Goal: Information Seeking & Learning: Learn about a topic

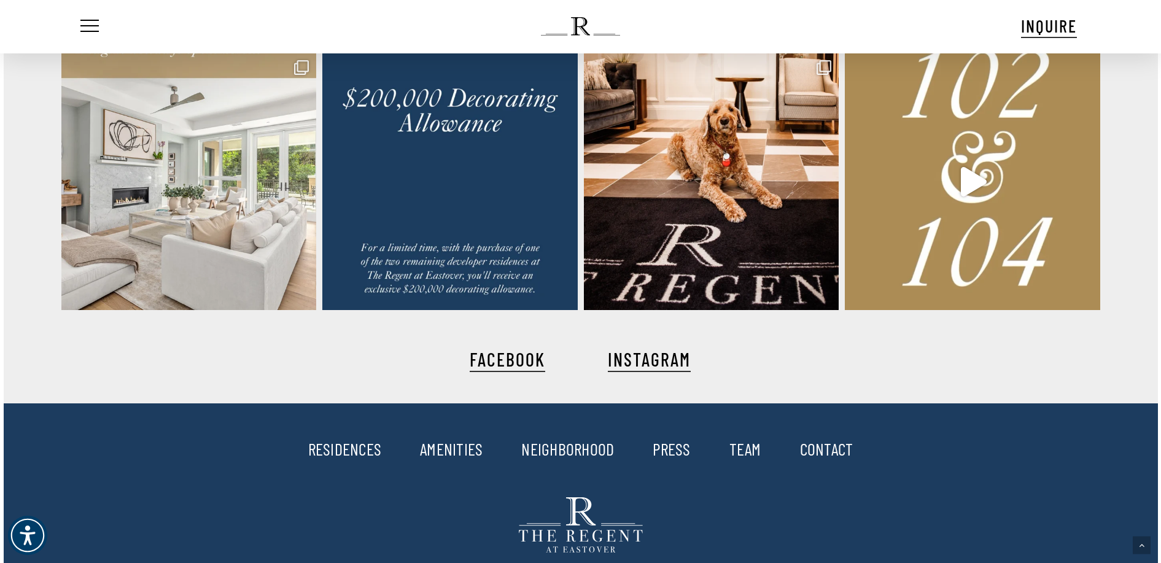
scroll to position [2825, 0]
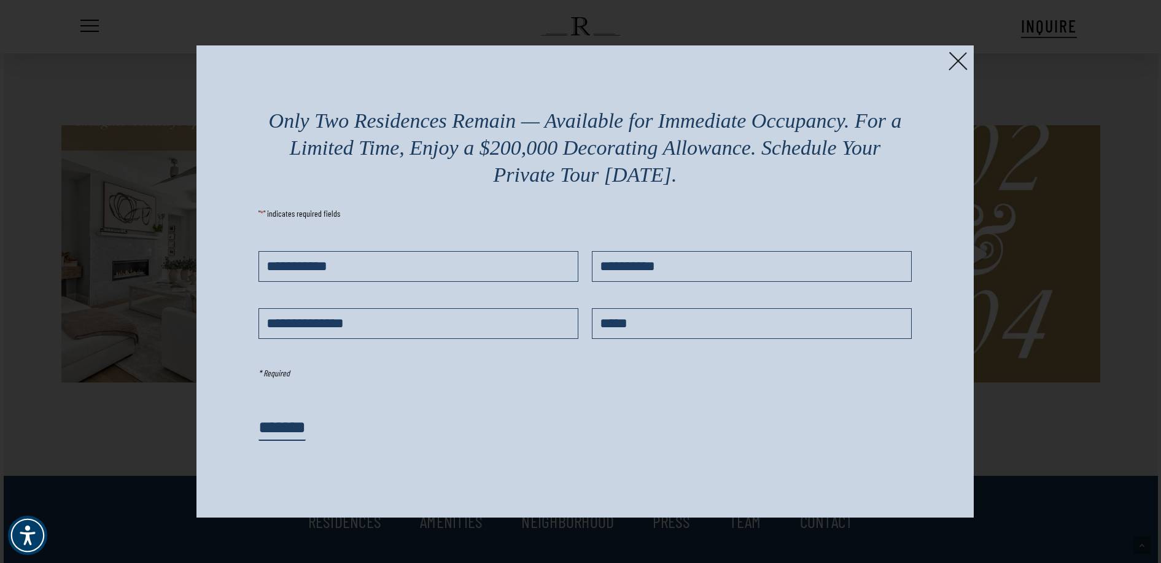
click at [972, 62] on div "Only Two Residences Remain — Available for Immediate Occupancy. For a Limited T…" at bounding box center [586, 281] width 778 height 473
click at [957, 60] on img at bounding box center [958, 61] width 19 height 19
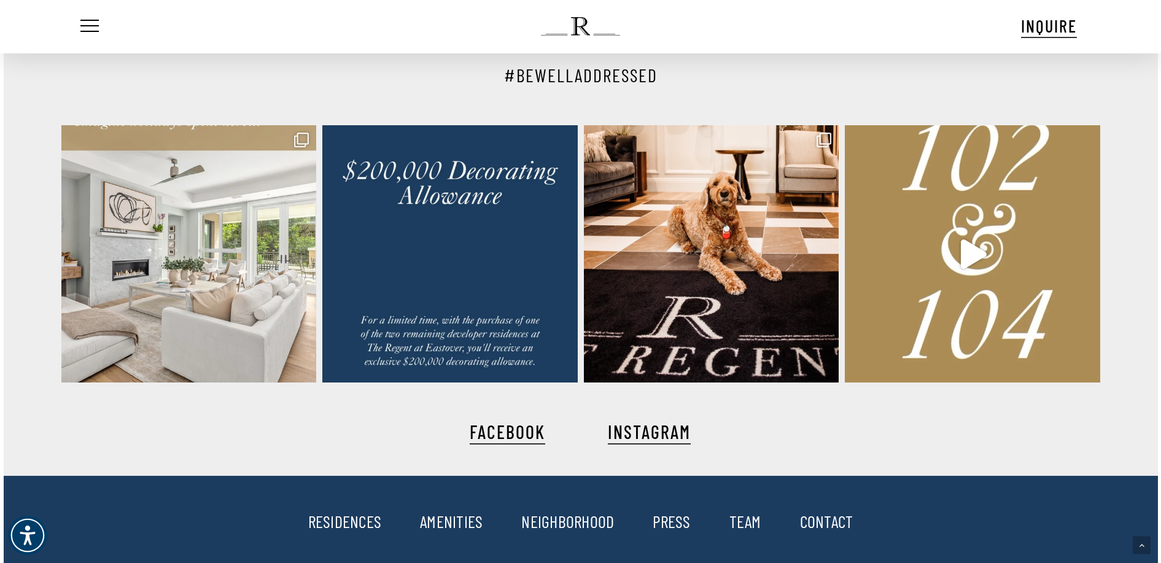
click at [348, 518] on link "RESIDENCES" at bounding box center [345, 521] width 74 height 21
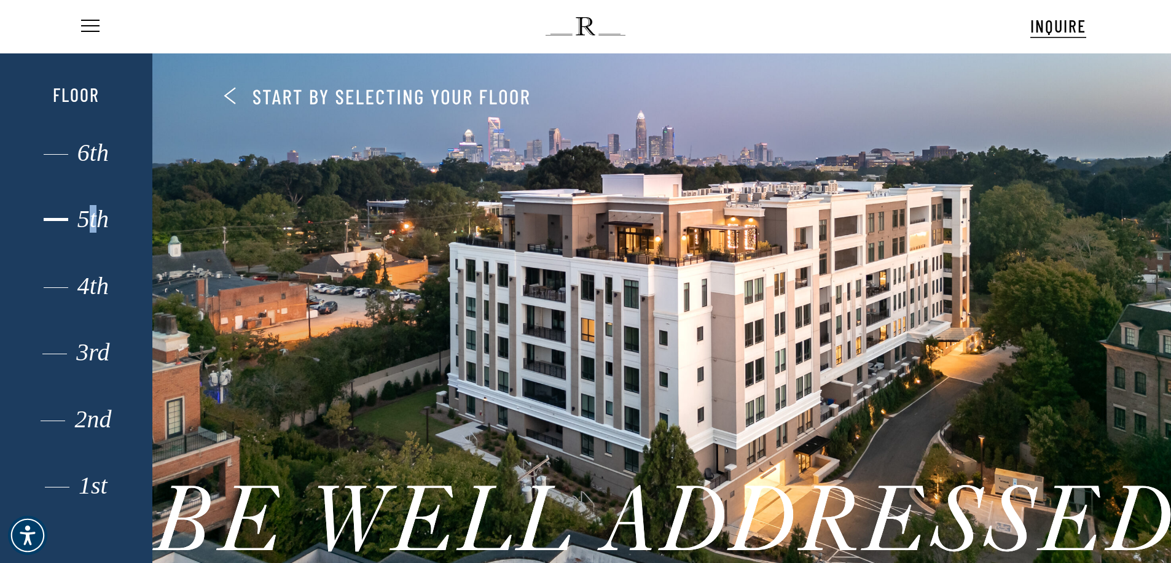
click at [96, 221] on div "5th" at bounding box center [76, 219] width 106 height 16
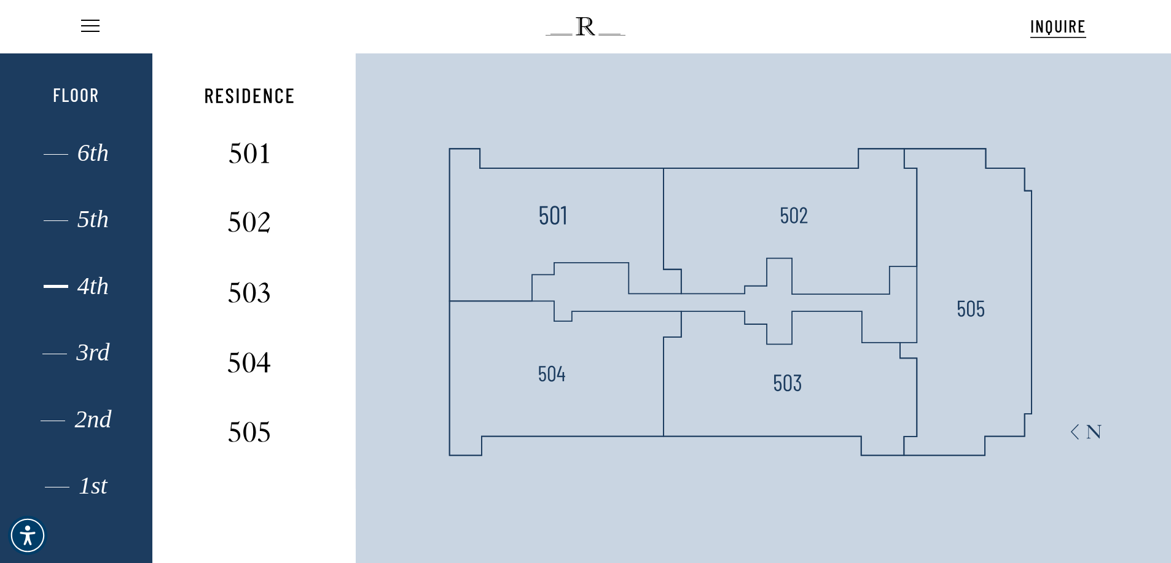
click at [101, 287] on div "4th" at bounding box center [76, 286] width 106 height 16
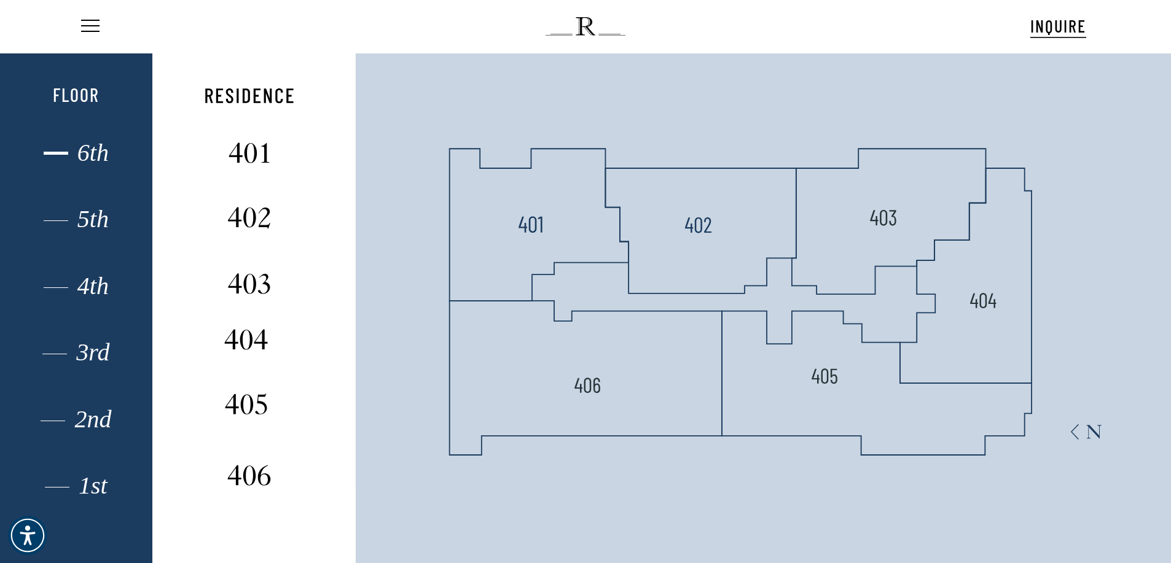
click at [86, 153] on div "6th" at bounding box center [76, 153] width 106 height 16
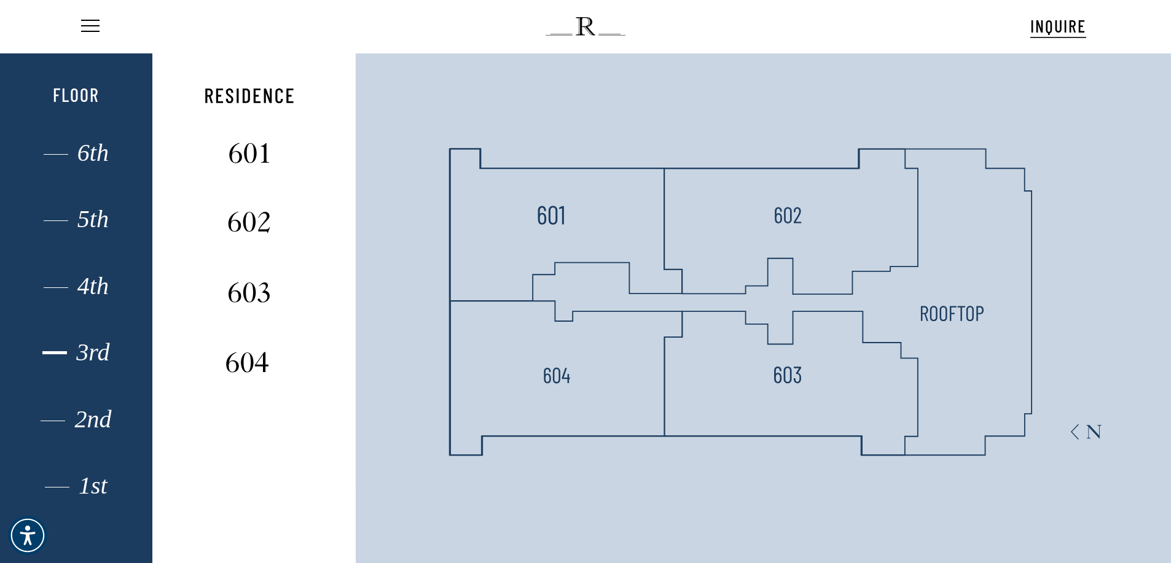
drag, startPoint x: 98, startPoint y: 348, endPoint x: 117, endPoint y: 345, distance: 19.4
click at [100, 348] on div "3rd" at bounding box center [76, 353] width 106 height 16
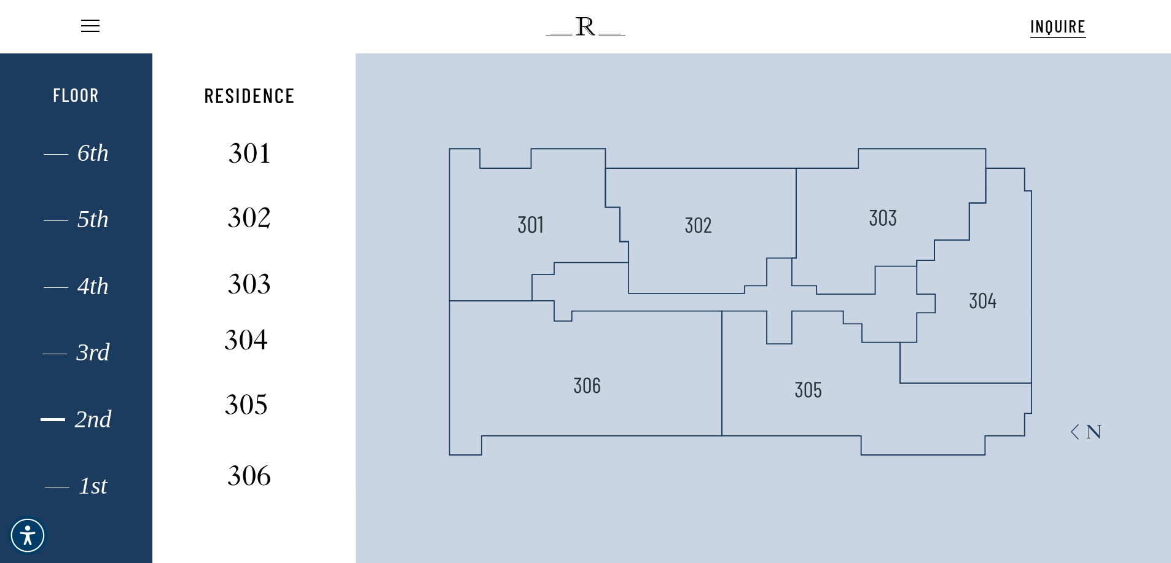
click at [84, 413] on div "2nd" at bounding box center [76, 419] width 106 height 16
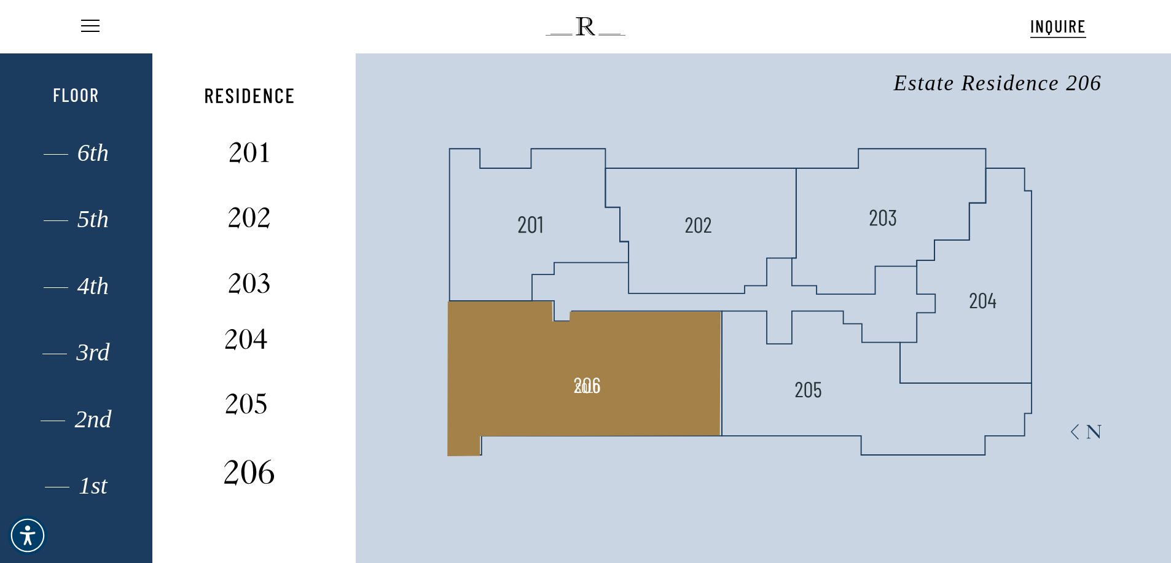
click at [241, 475] on img at bounding box center [249, 473] width 82 height 33
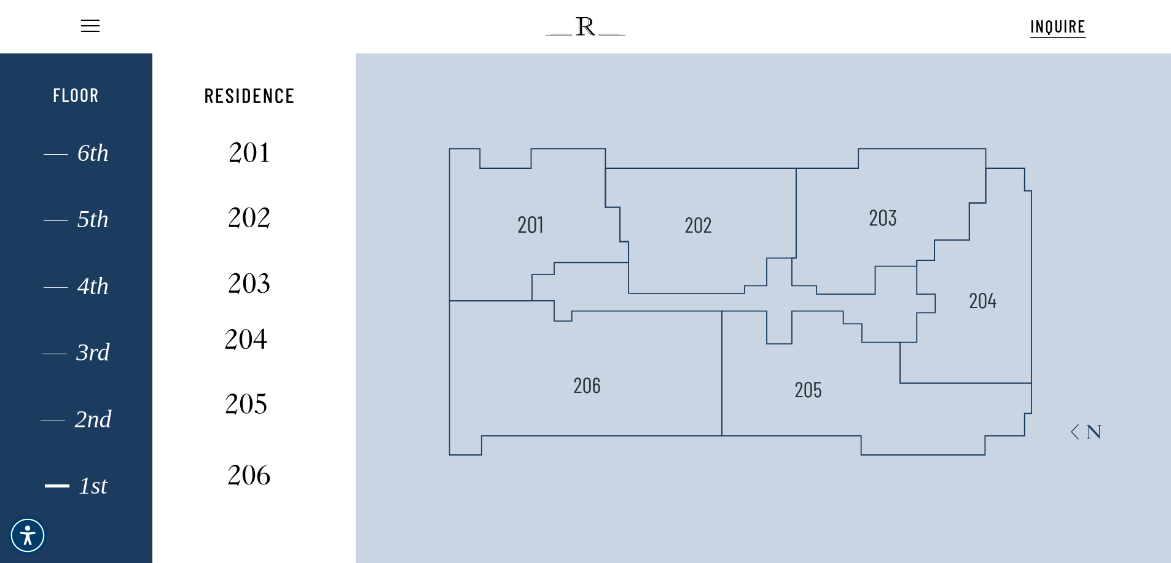
click at [101, 489] on div "1st" at bounding box center [76, 486] width 106 height 16
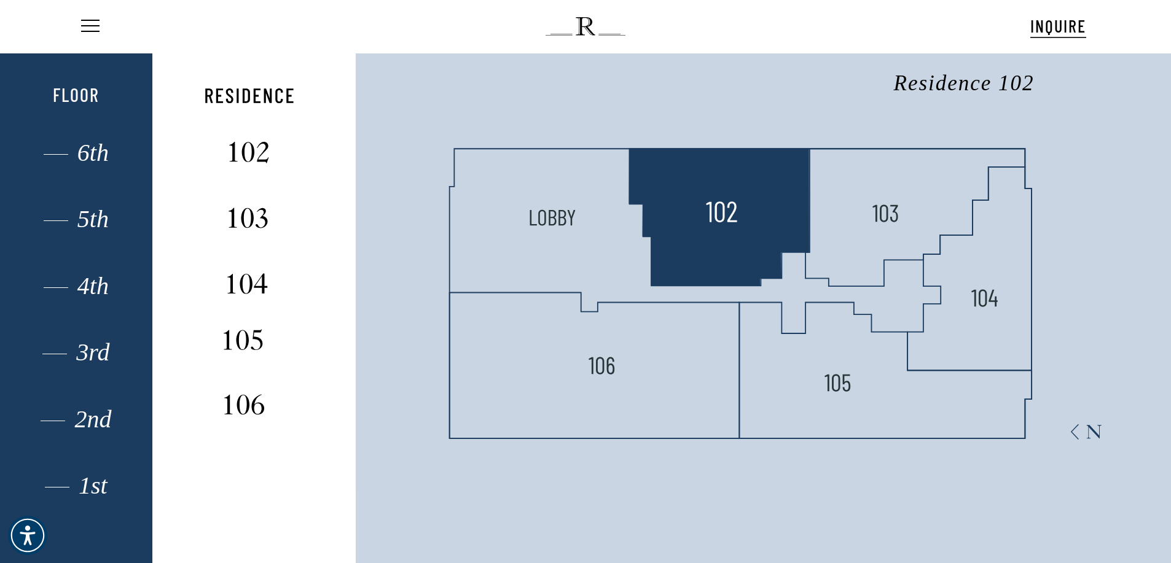
click at [725, 217] on img at bounding box center [720, 212] width 33 height 33
click at [713, 233] on polygon at bounding box center [719, 217] width 181 height 137
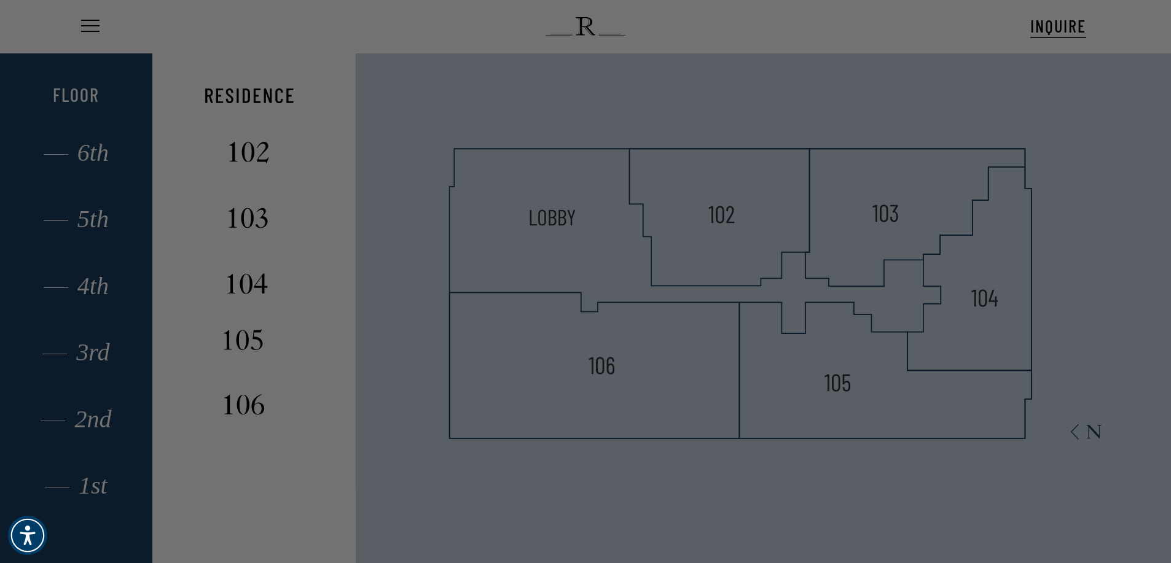
click at [715, 233] on img at bounding box center [487, 304] width 757 height 585
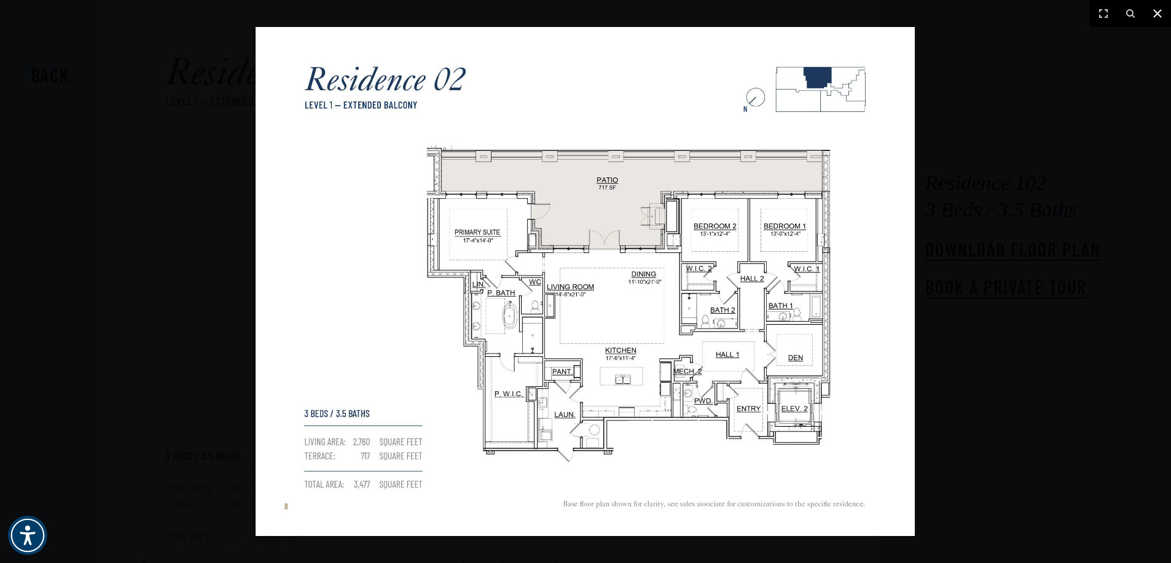
click at [1156, 9] on icon at bounding box center [1157, 13] width 15 height 15
